Goal: Find specific page/section: Find specific page/section

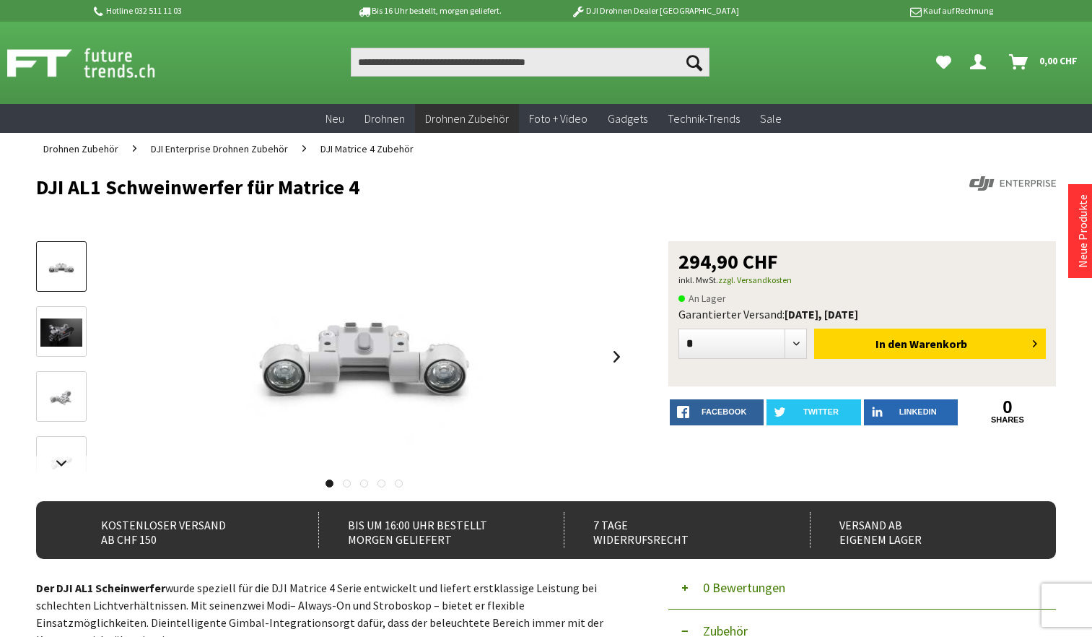
click at [1069, 11] on div "Hotline 032 511 11 03 Bis 16 Uhr bestellt, morgen geliefert. DJI Drohnen Dealer…" at bounding box center [546, 11] width 1092 height 22
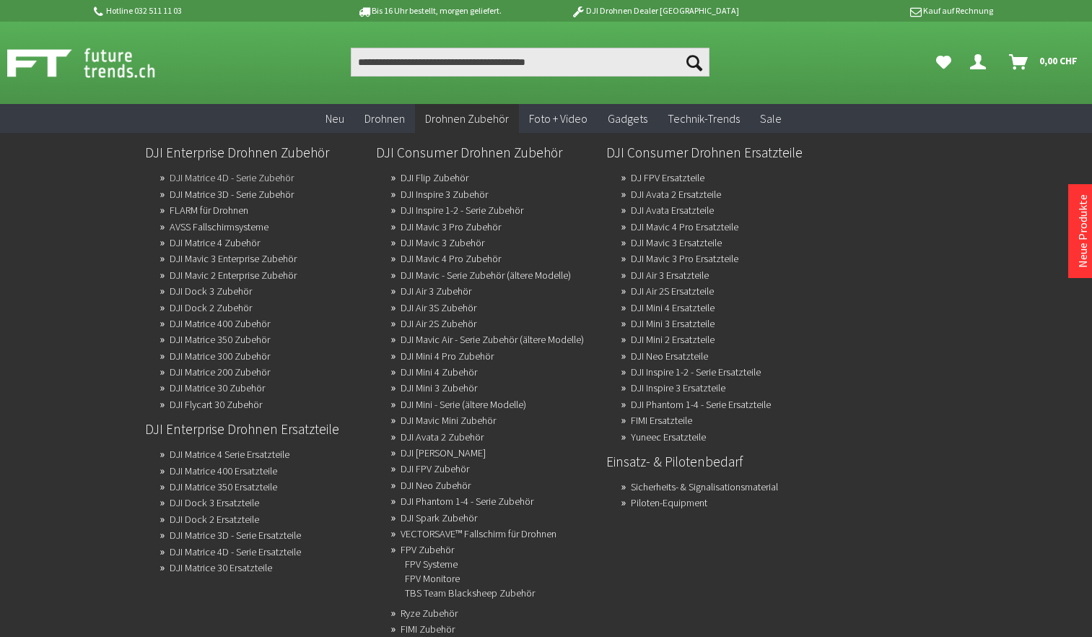
click at [257, 182] on link "DJI Matrice 4D - Serie Zubehör" at bounding box center [232, 177] width 124 height 20
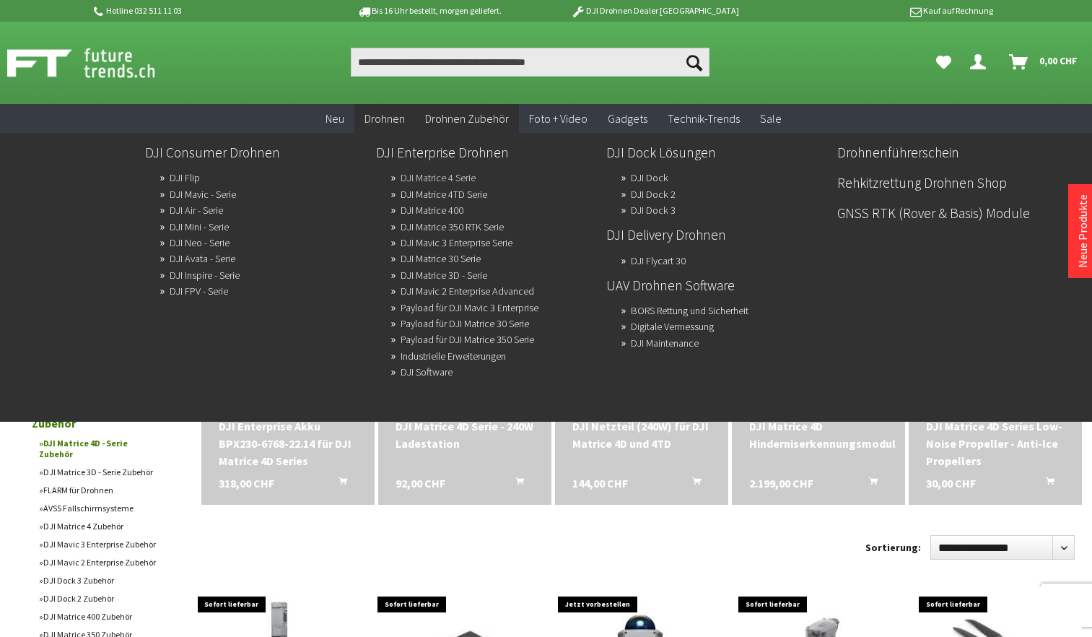
click at [425, 180] on link "DJI Matrice 4 Serie" at bounding box center [438, 177] width 75 height 20
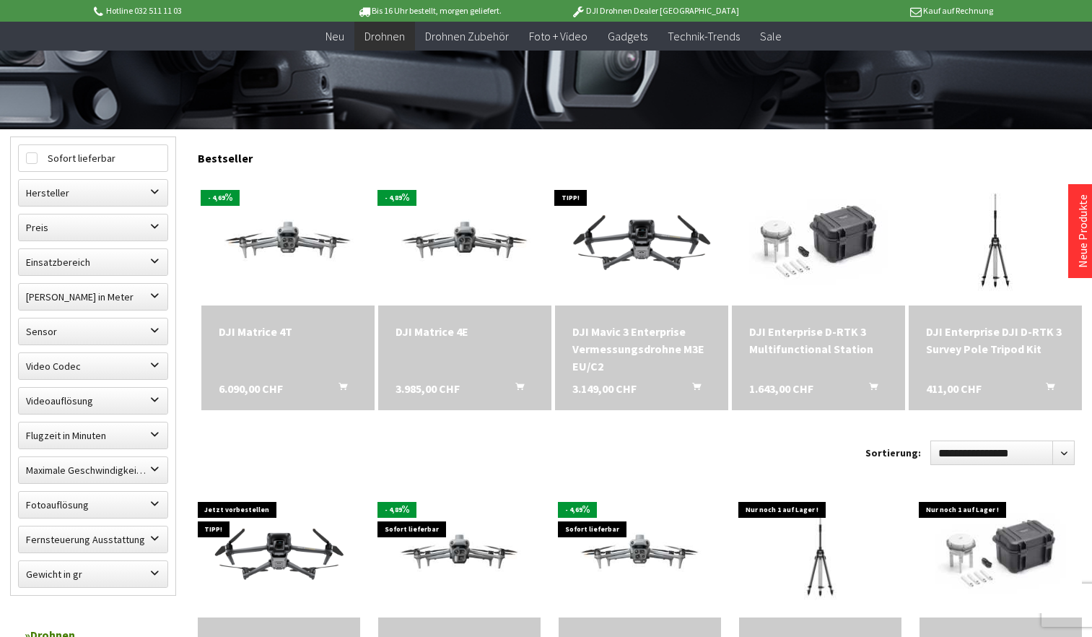
scroll to position [361, 0]
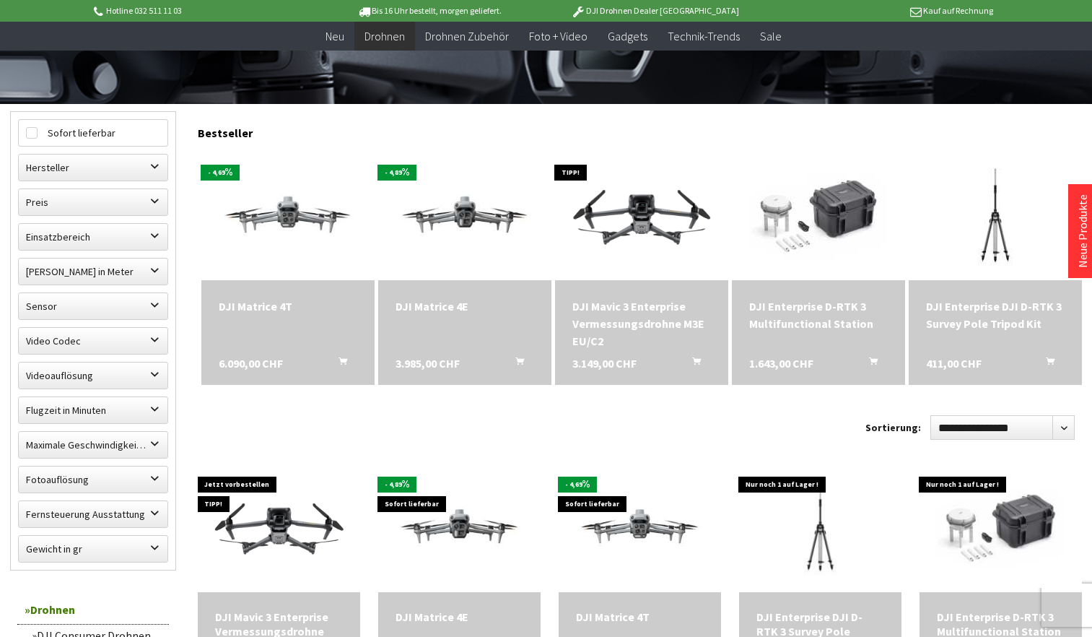
click at [473, 310] on div "DJI Matrice 4E" at bounding box center [464, 305] width 139 height 17
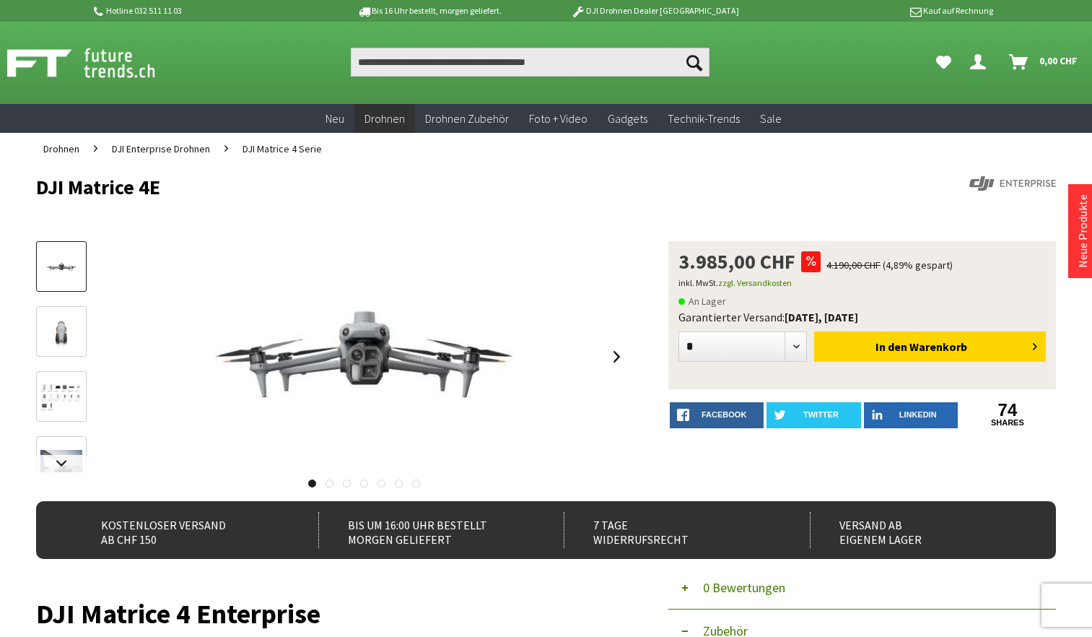
drag, startPoint x: 117, startPoint y: 185, endPoint x: 24, endPoint y: 185, distance: 93.1
copy h1 "DJI Matrice 4E"
